Goal: Task Accomplishment & Management: Manage account settings

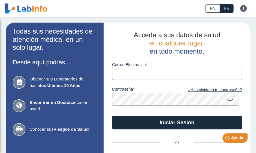
click at [129, 74] on input "Correo Electronico" at bounding box center [177, 73] width 130 height 13
type input "[EMAIL_ADDRESS][DOMAIN_NAME]"
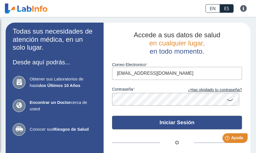
click at [180, 121] on button "Iniciar Sesión" at bounding box center [177, 123] width 130 height 14
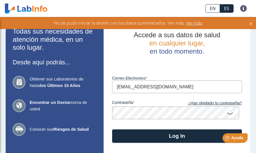
click at [166, 89] on input "[EMAIL_ADDRESS][DOMAIN_NAME]" at bounding box center [177, 87] width 130 height 13
drag, startPoint x: 170, startPoint y: 88, endPoint x: 76, endPoint y: 90, distance: 94.7
click at [76, 90] on app-login "Todas sus necesidades de atención médica, en un solo lugar. Desde aquí podrás..…" at bounding box center [128, 125] width 245 height 205
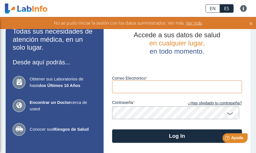
type input "[EMAIL_ADDRESS][DOMAIN_NAME]"
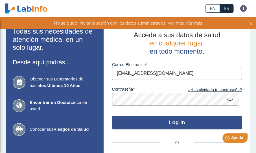
click at [183, 123] on button "Log In" at bounding box center [177, 123] width 130 height 14
